Goal: Transaction & Acquisition: Purchase product/service

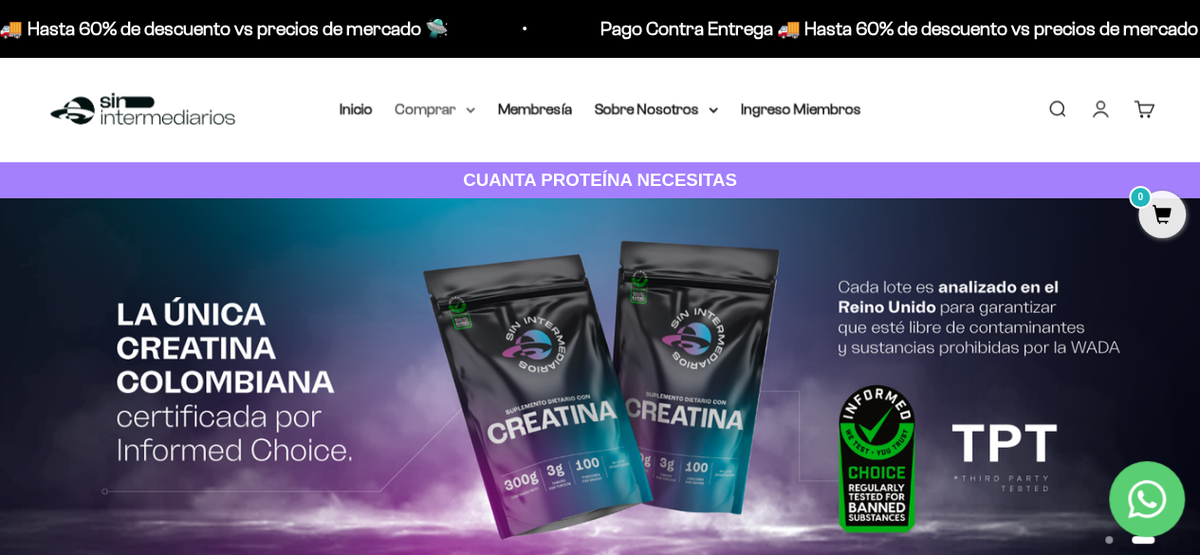
click at [433, 104] on summary "Comprar" at bounding box center [436, 109] width 80 height 25
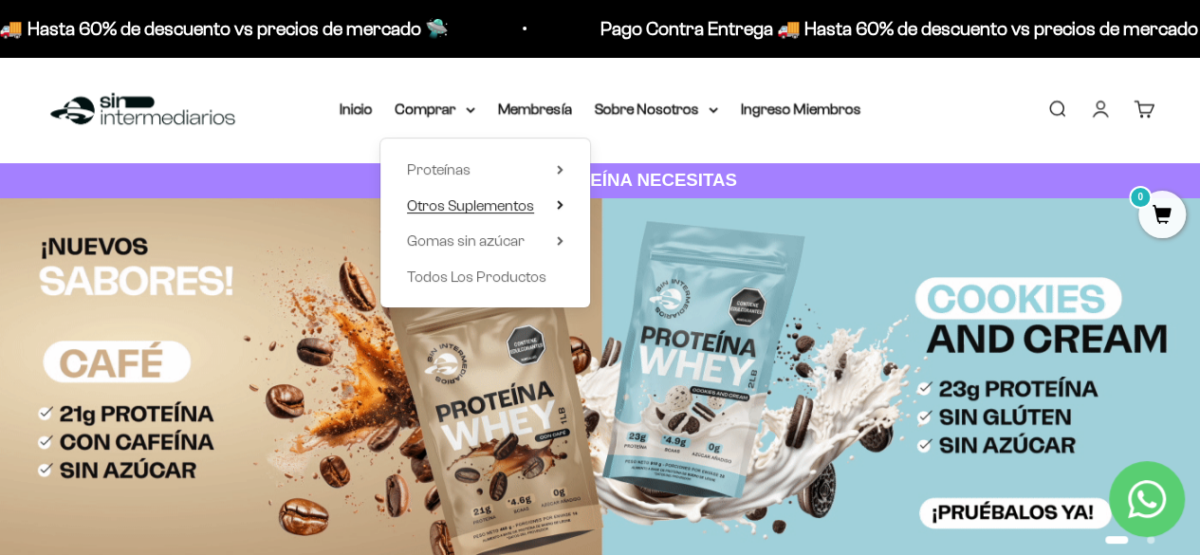
click at [469, 197] on span "Otros Suplementos" at bounding box center [470, 205] width 127 height 16
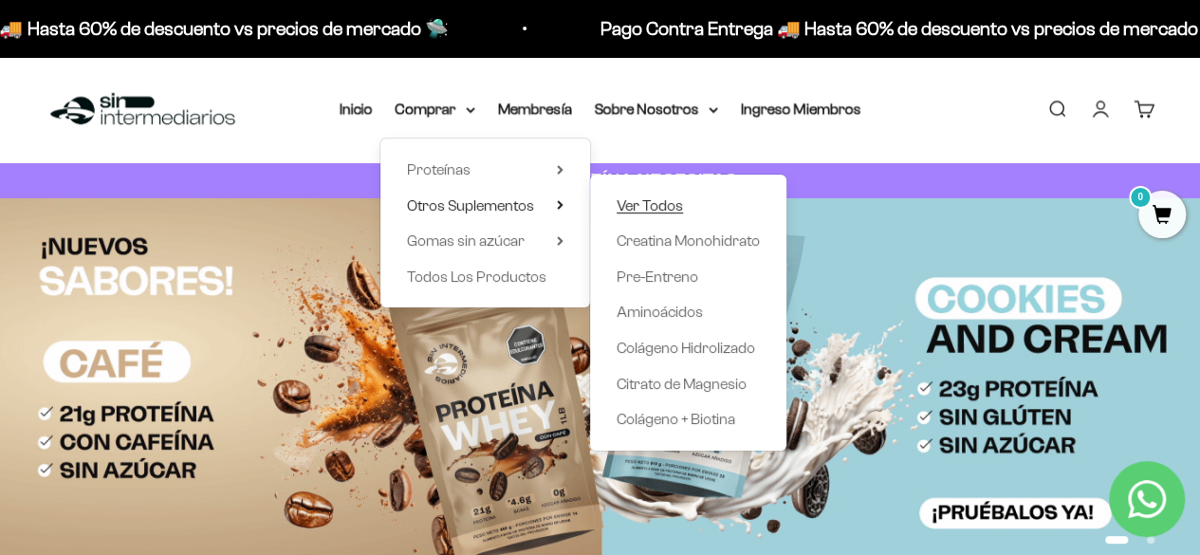
click at [649, 207] on span "Ver Todos" at bounding box center [650, 205] width 66 height 16
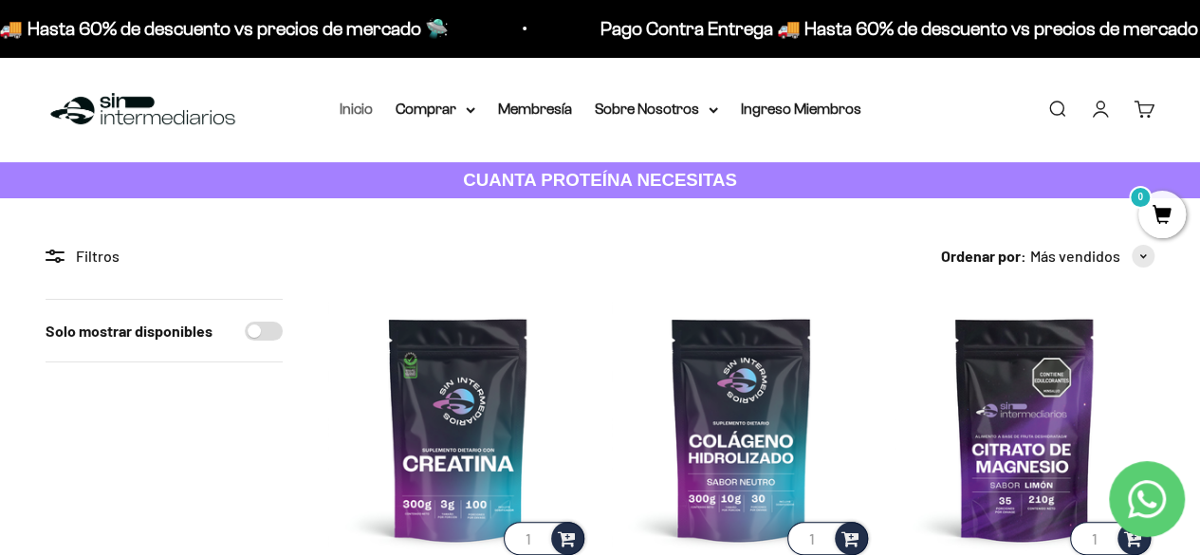
click at [366, 108] on link "Inicio" at bounding box center [356, 109] width 33 height 16
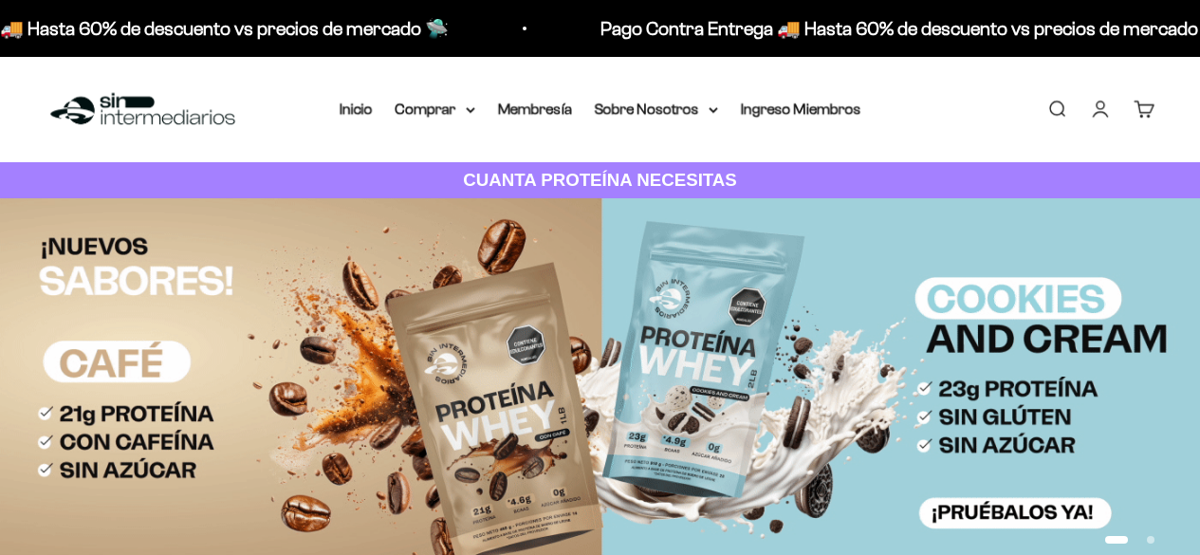
click at [666, 103] on summary "Sobre Nosotros" at bounding box center [656, 109] width 123 height 25
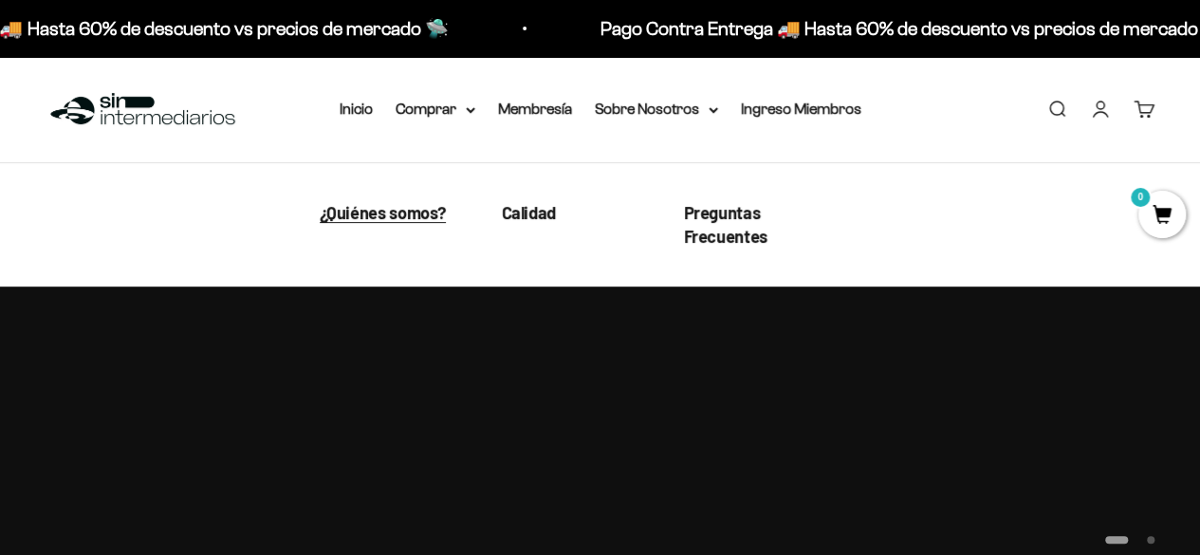
click at [397, 210] on span "¿Quiénes somos?" at bounding box center [383, 212] width 127 height 21
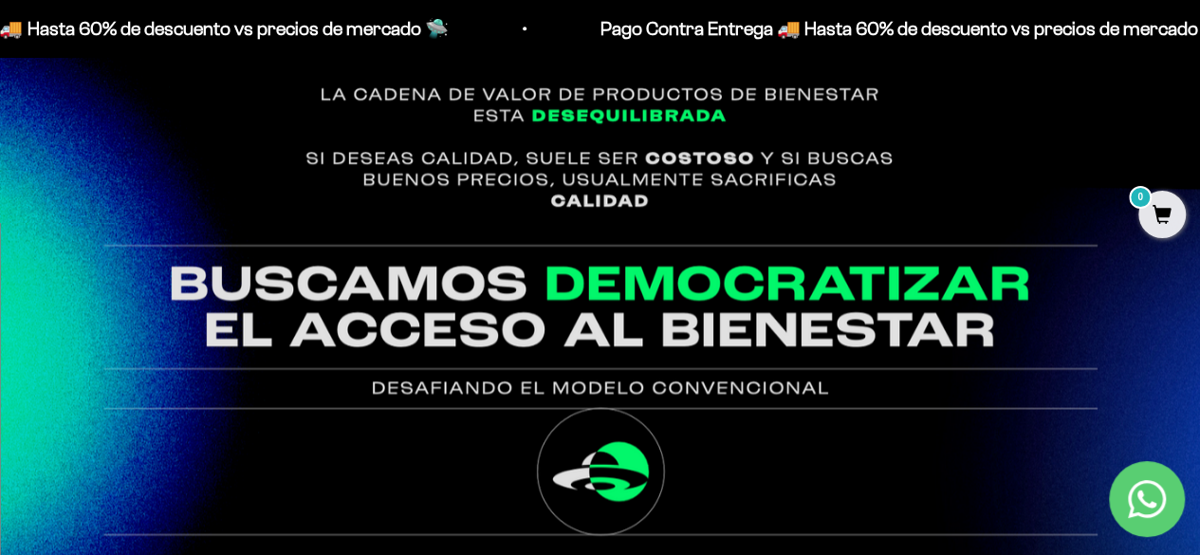
scroll to position [1016, 0]
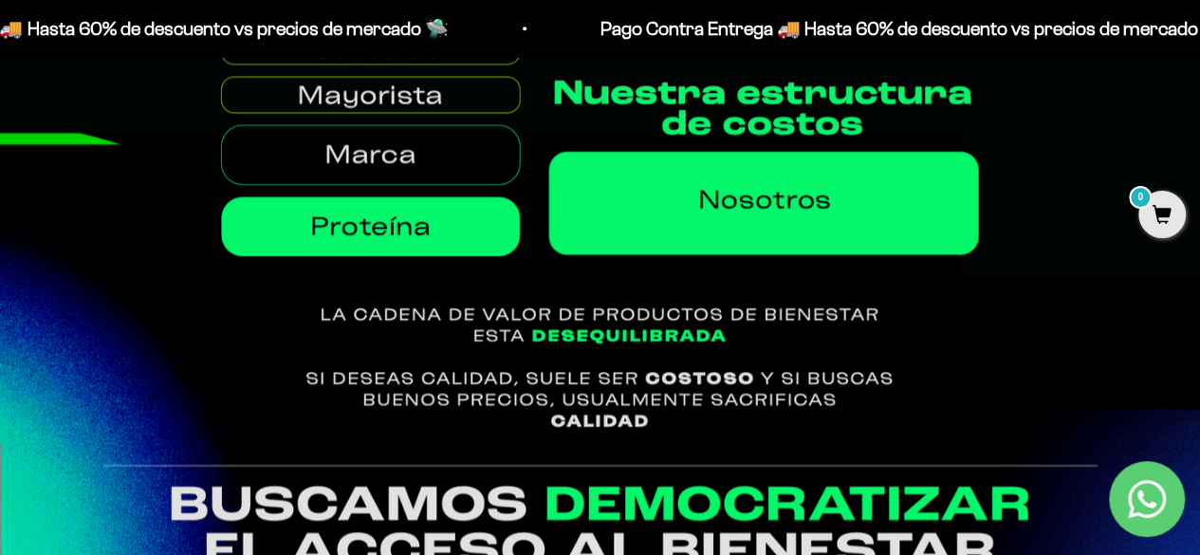
click at [497, 230] on img at bounding box center [600, 150] width 1200 height 583
click at [440, 138] on img at bounding box center [600, 150] width 1200 height 583
click at [672, 205] on img at bounding box center [600, 150] width 1200 height 583
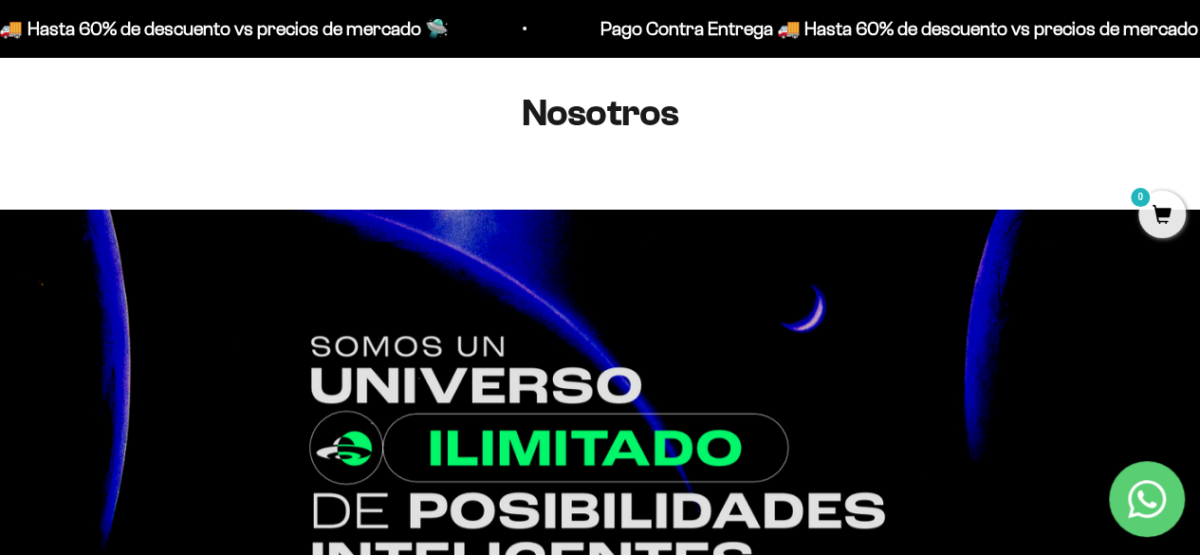
scroll to position [0, 0]
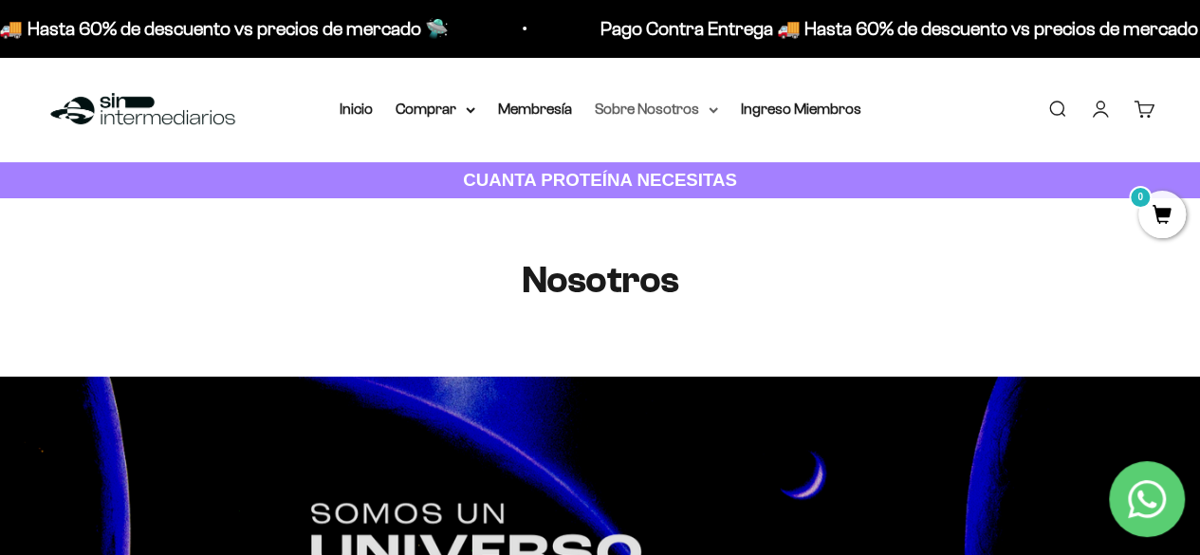
click at [672, 113] on summary "Sobre Nosotros" at bounding box center [656, 109] width 123 height 25
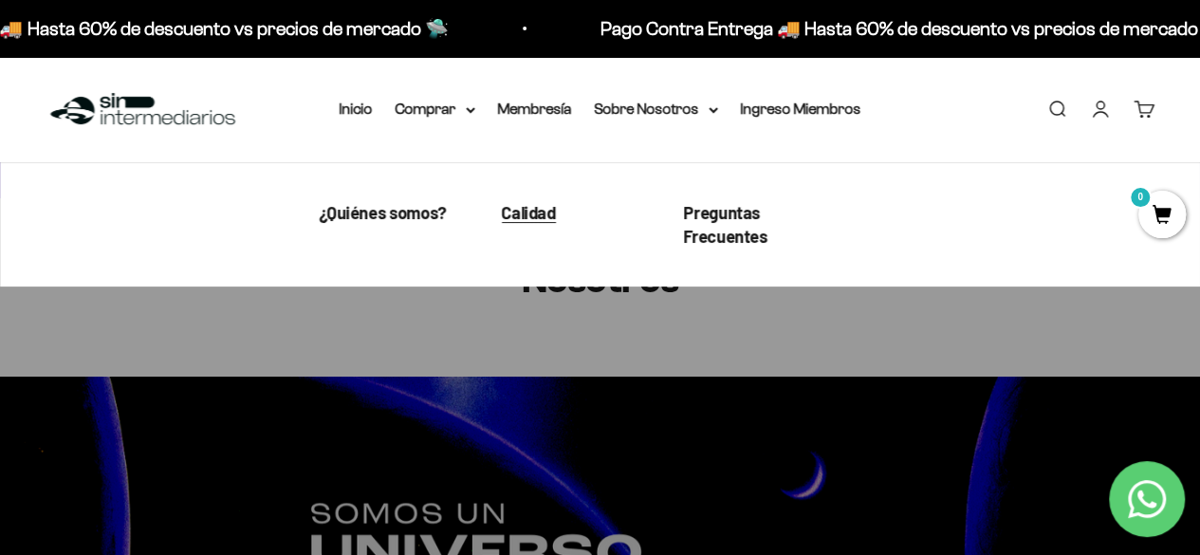
click at [534, 211] on span "Calidad" at bounding box center [529, 212] width 54 height 21
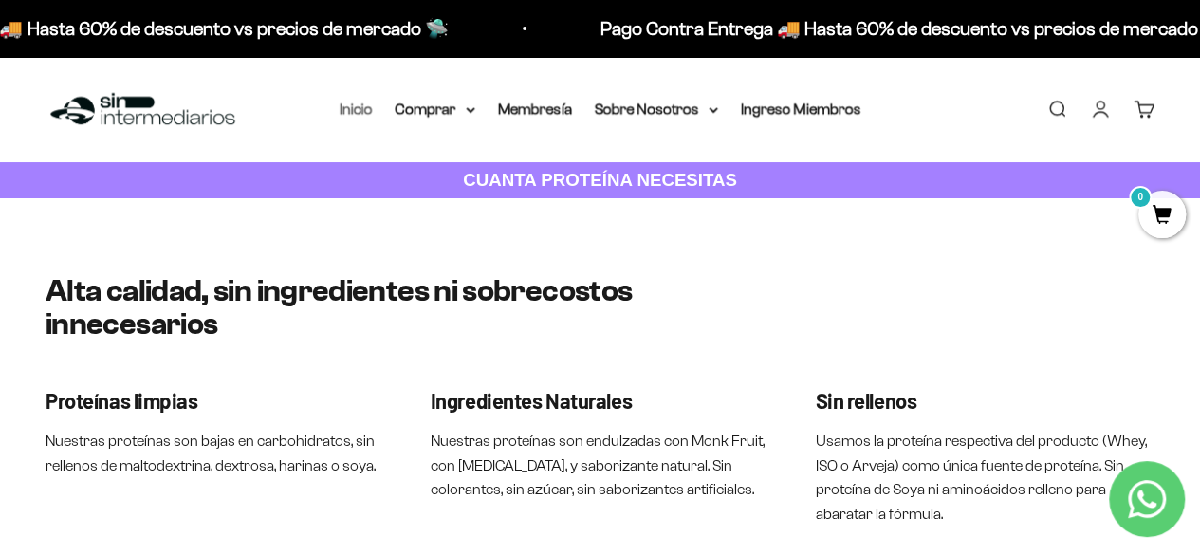
click at [355, 111] on link "Inicio" at bounding box center [356, 109] width 33 height 16
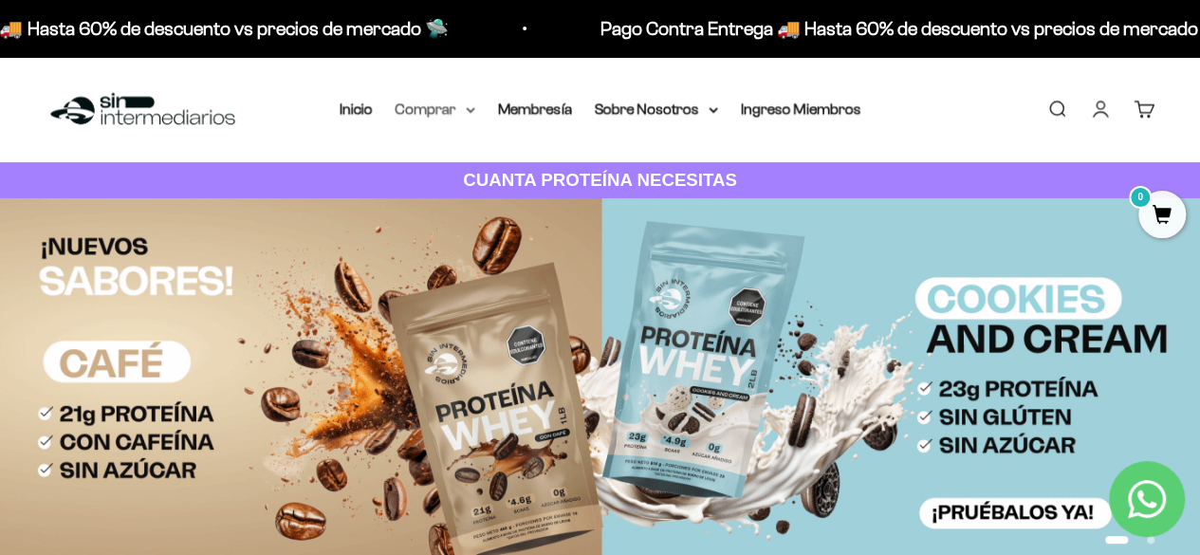
click at [445, 117] on summary "Comprar" at bounding box center [436, 109] width 80 height 25
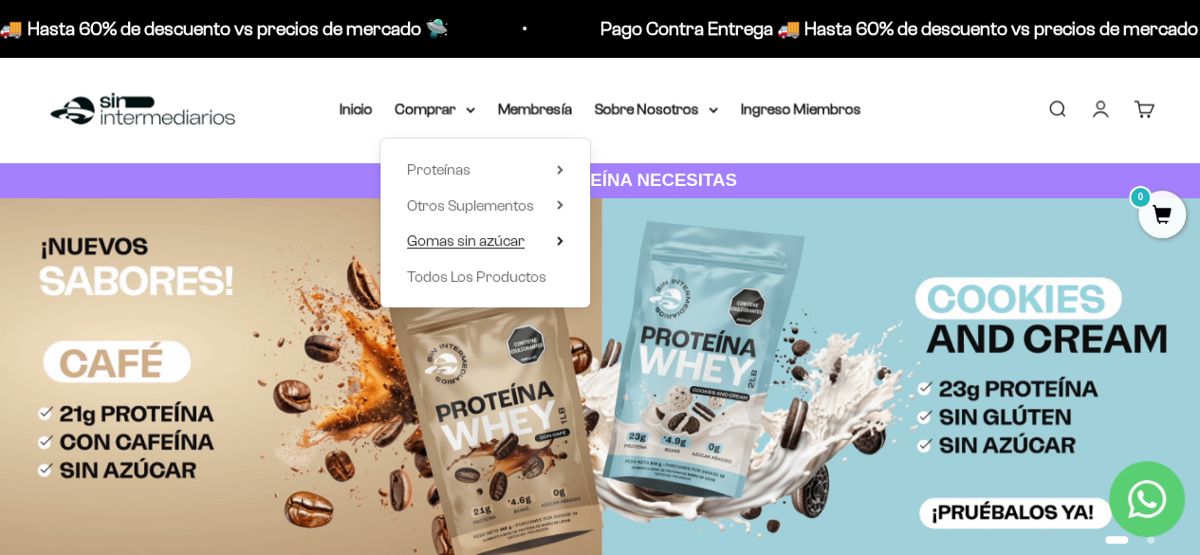
click at [483, 246] on span "Gomas sin azúcar" at bounding box center [466, 240] width 118 height 16
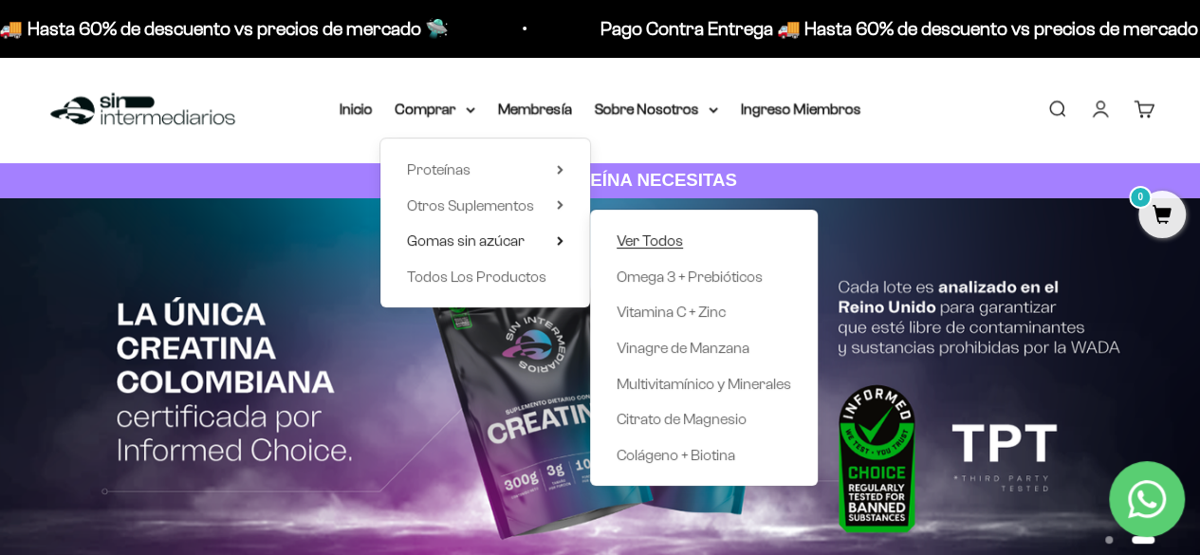
click at [625, 235] on span "Ver Todos" at bounding box center [650, 240] width 66 height 16
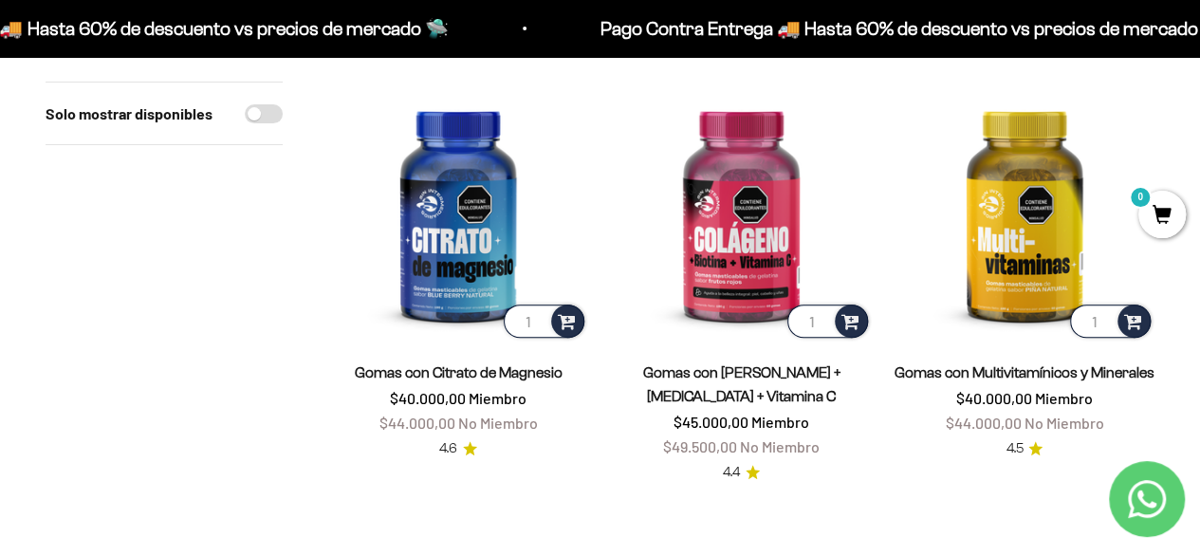
scroll to position [190, 0]
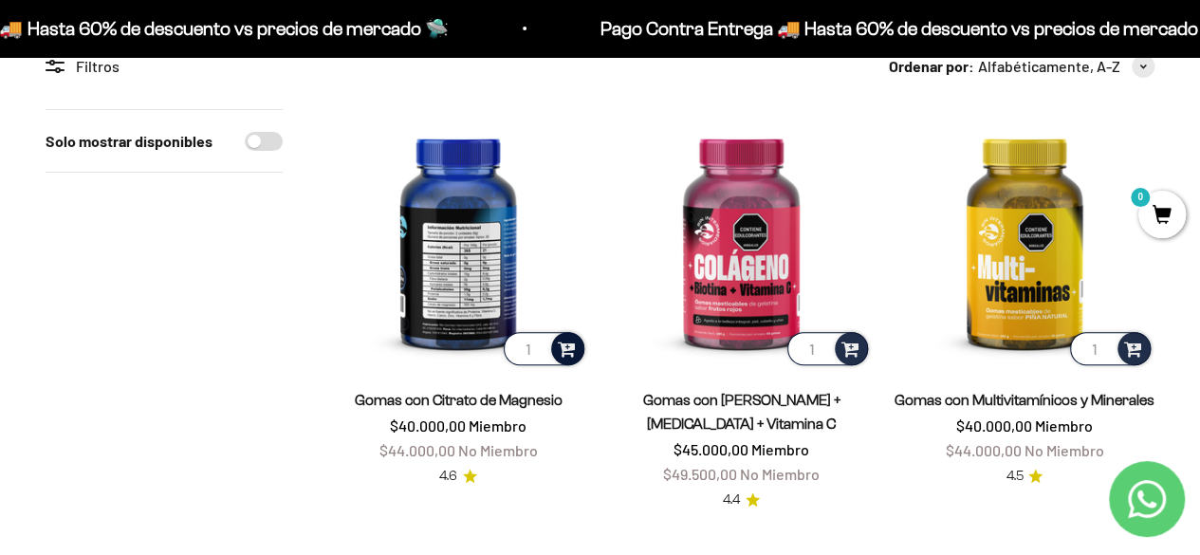
click at [563, 347] on span at bounding box center [567, 348] width 18 height 22
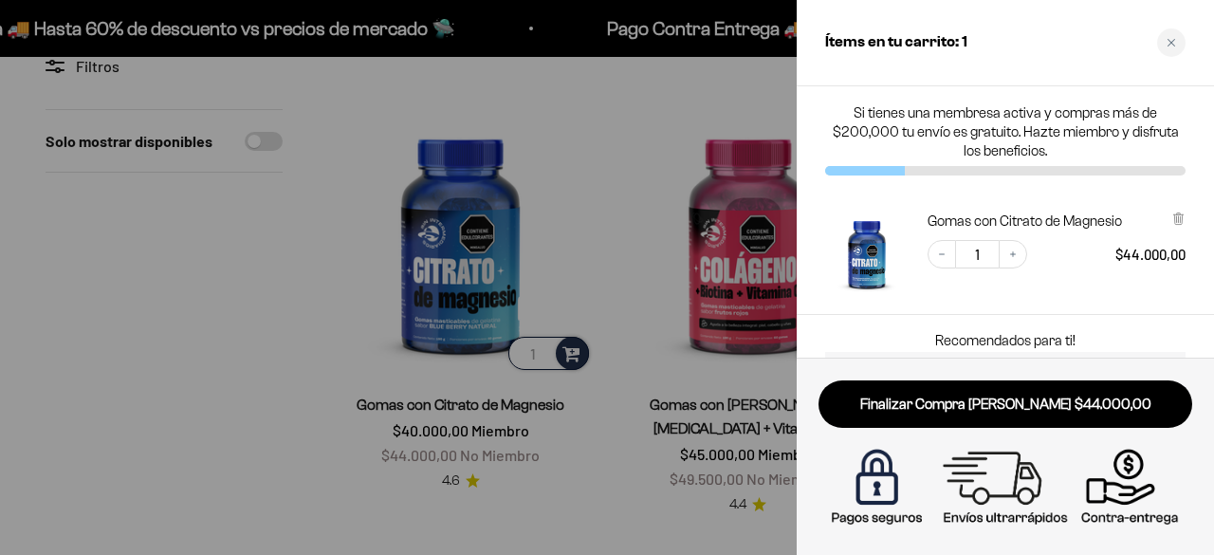
click at [627, 285] on div at bounding box center [607, 277] width 1214 height 555
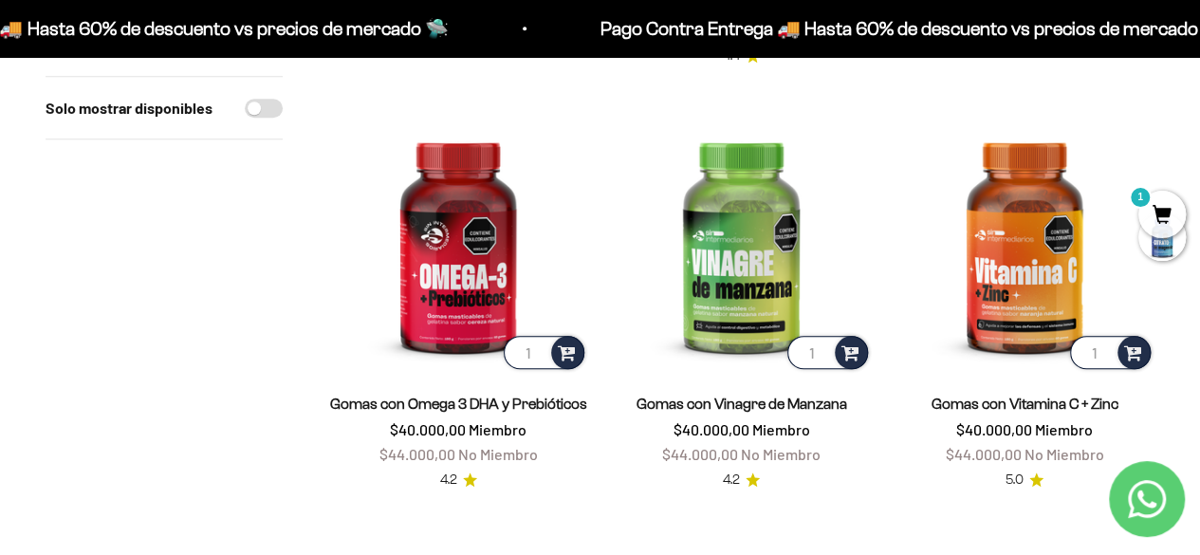
scroll to position [664, 0]
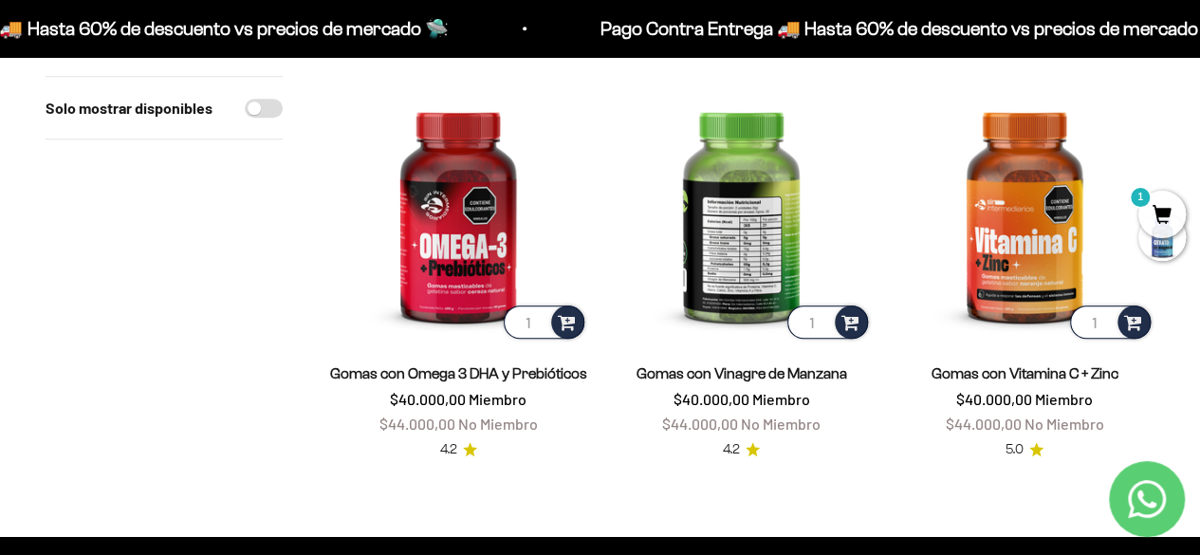
click at [755, 317] on img at bounding box center [741, 213] width 260 height 260
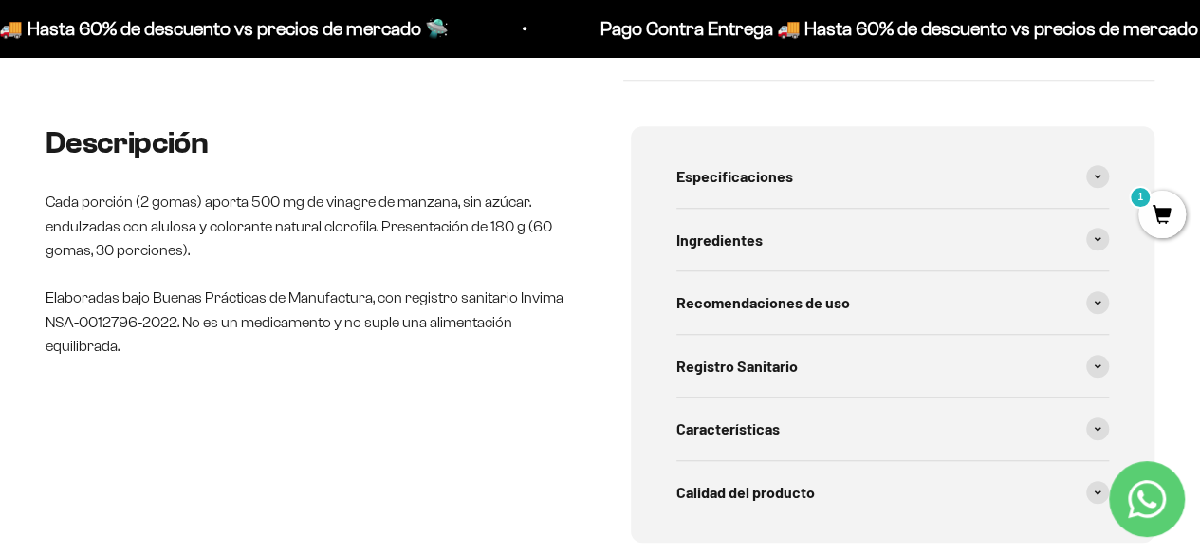
scroll to position [664, 0]
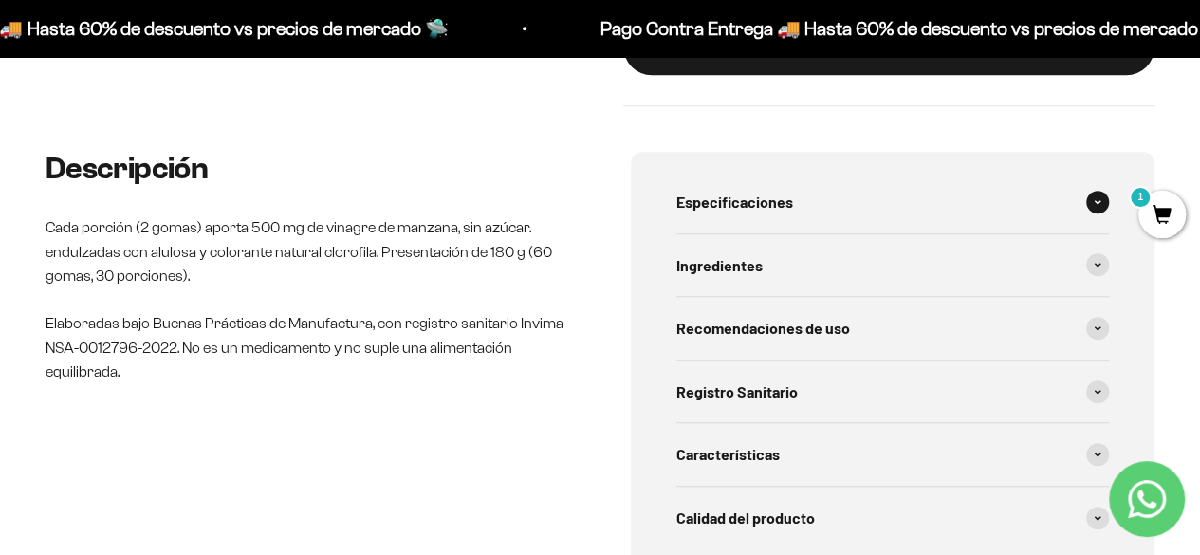
click at [1087, 213] on div "Especificaciones" at bounding box center [892, 202] width 433 height 63
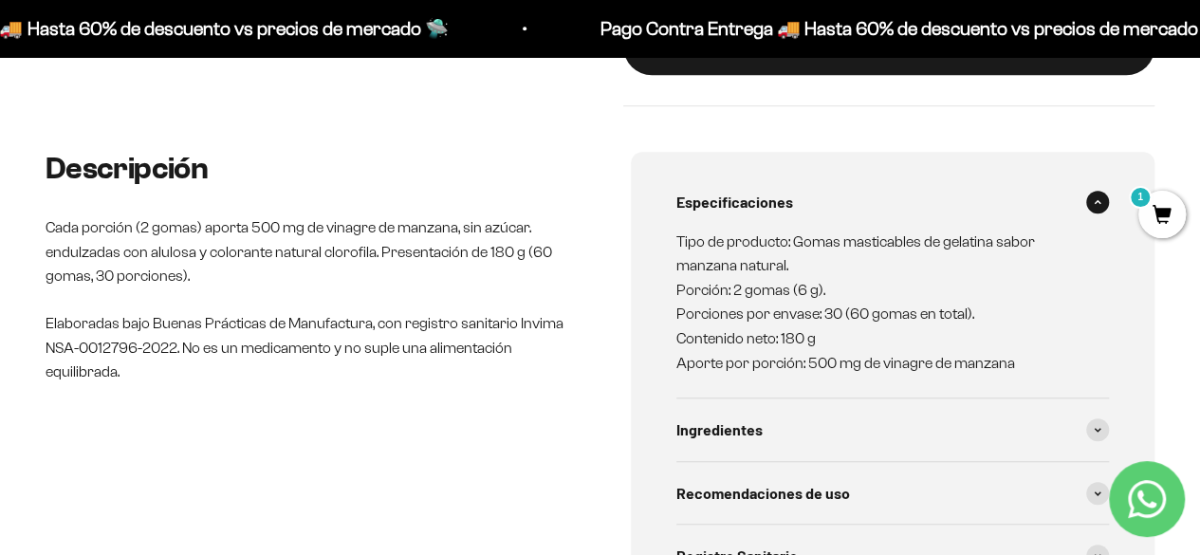
click at [1096, 202] on icon at bounding box center [1098, 202] width 8 height 6
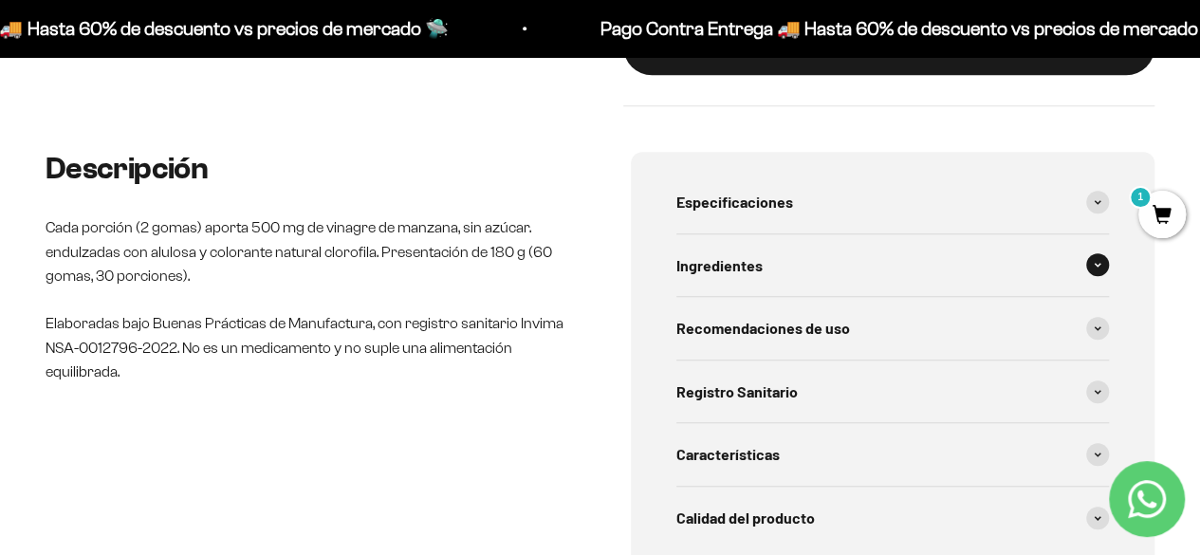
click at [1096, 276] on span at bounding box center [1097, 264] width 23 height 23
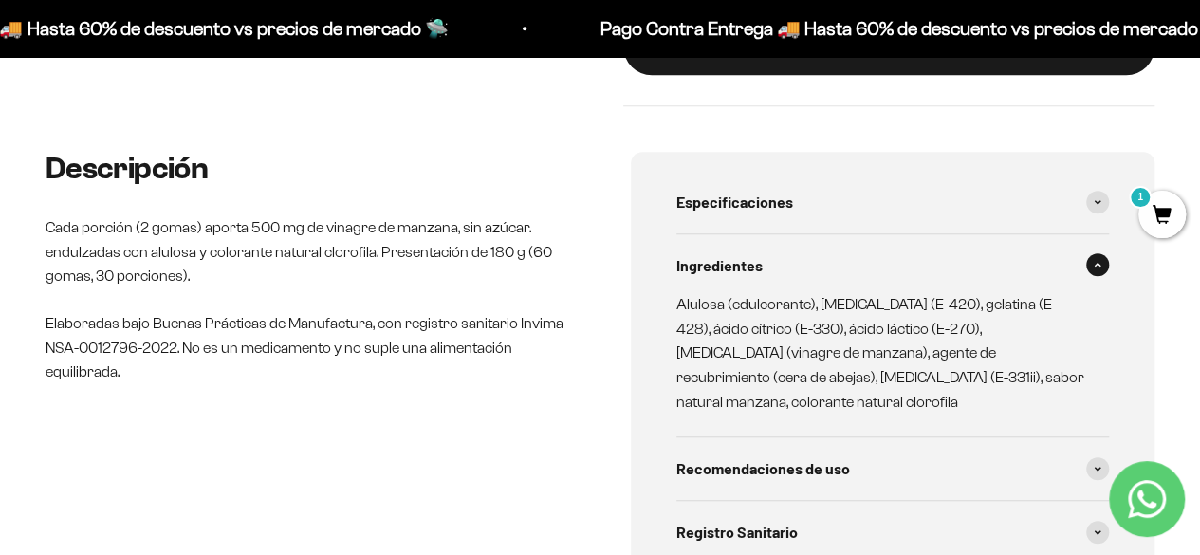
click at [1096, 276] on span at bounding box center [1097, 264] width 23 height 23
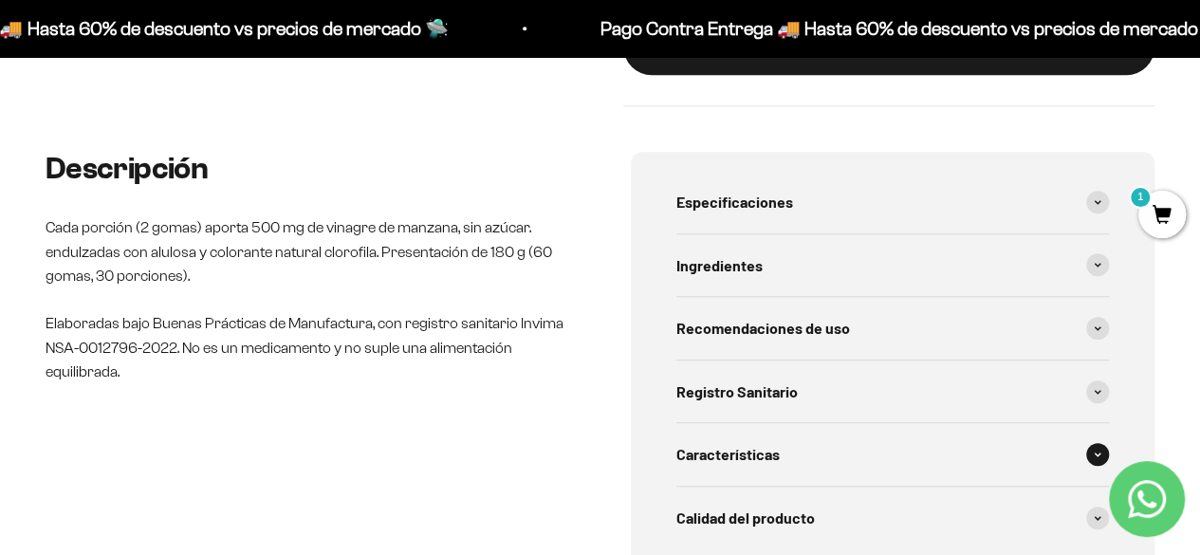
click at [1095, 453] on icon at bounding box center [1098, 454] width 6 height 3
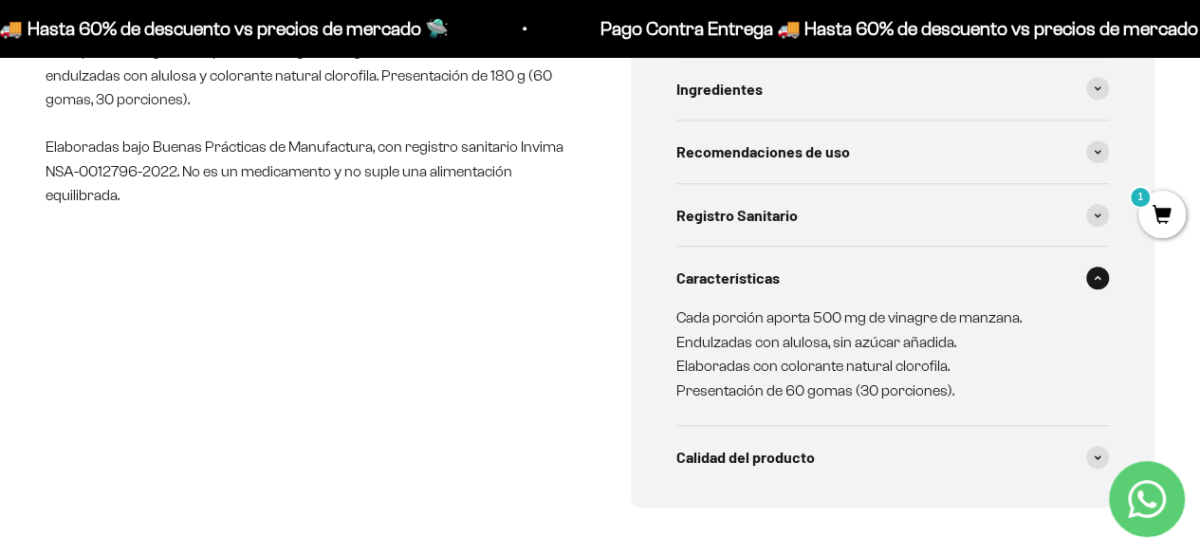
scroll to position [854, 0]
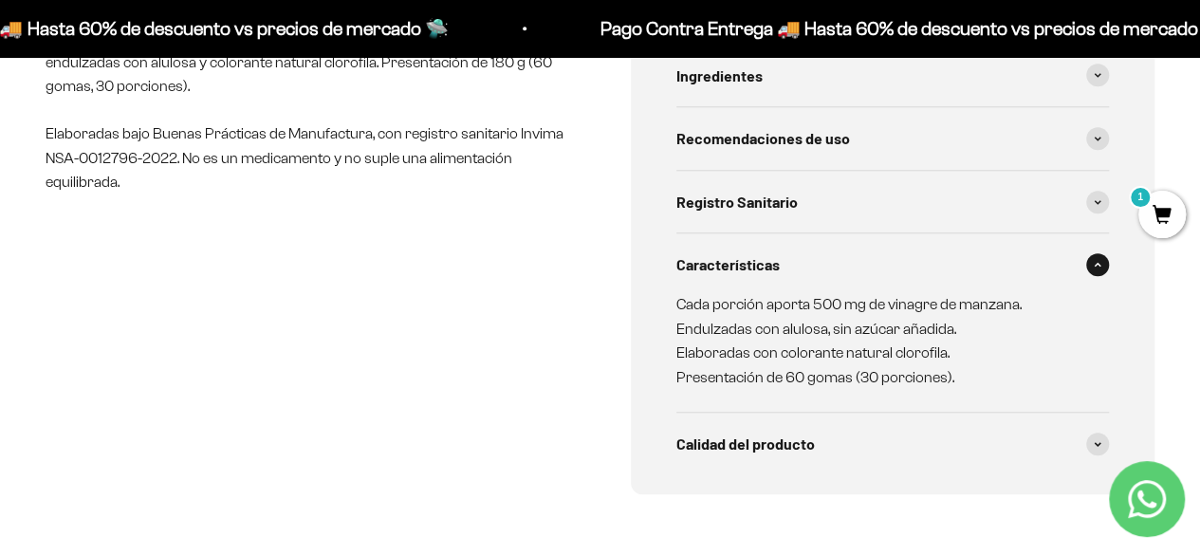
click at [1096, 272] on span at bounding box center [1097, 264] width 23 height 23
